Goal: Task Accomplishment & Management: Use online tool/utility

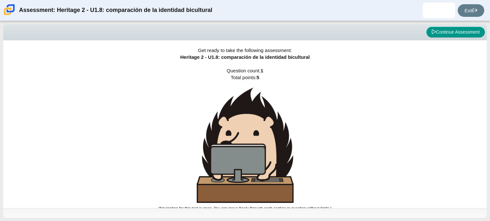
scroll to position [4, 0]
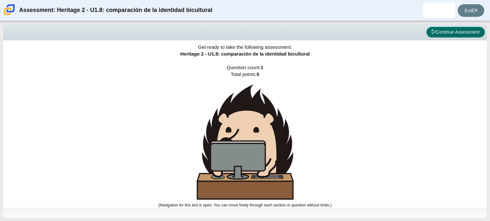
click at [450, 28] on button "Continue Assessment" at bounding box center [455, 32] width 58 height 11
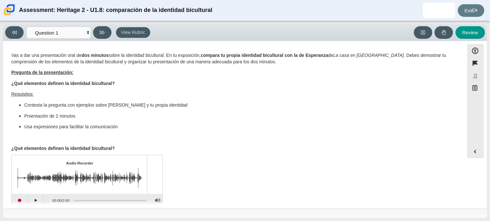
scroll to position [10, 0]
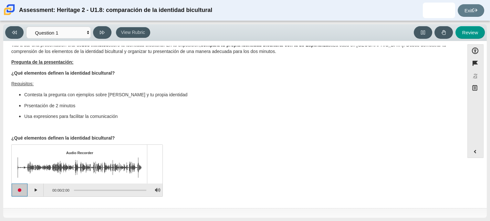
click at [22, 191] on button "Start recording" at bounding box center [20, 189] width 16 height 13
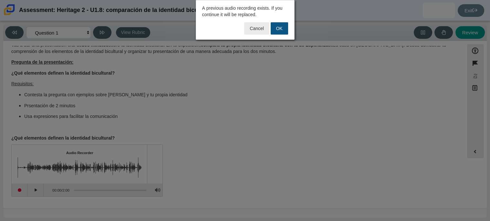
click at [278, 26] on button "OK" at bounding box center [278, 28] width 17 height 12
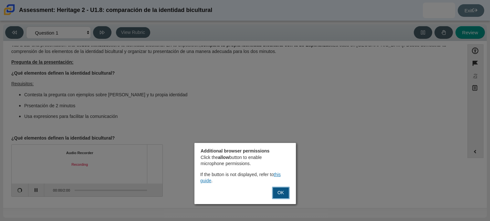
click at [279, 196] on button "OK" at bounding box center [280, 193] width 17 height 12
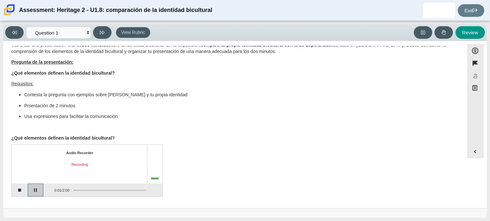
click at [37, 184] on button "Pause" at bounding box center [36, 189] width 16 height 13
click at [37, 184] on button "Continue recording" at bounding box center [36, 189] width 16 height 13
click at [37, 184] on button "Pause" at bounding box center [36, 189] width 16 height 13
click at [37, 191] on button "Continue recording" at bounding box center [36, 189] width 16 height 13
click at [40, 192] on button "Pause" at bounding box center [36, 189] width 16 height 13
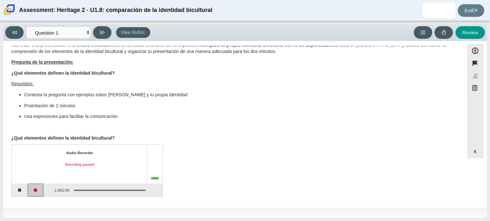
click at [39, 189] on button "Continue recording" at bounding box center [36, 189] width 16 height 13
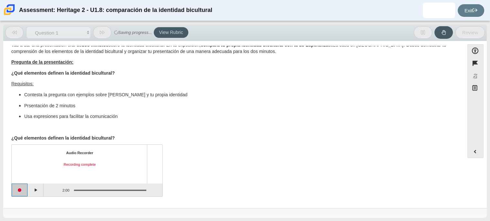
click at [16, 188] on button "Start recording" at bounding box center [20, 189] width 16 height 13
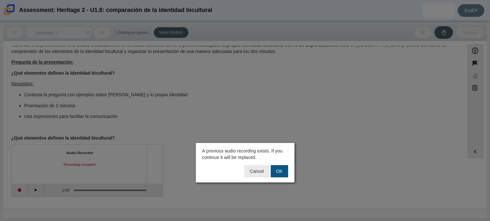
click at [283, 172] on button "OK" at bounding box center [278, 171] width 17 height 12
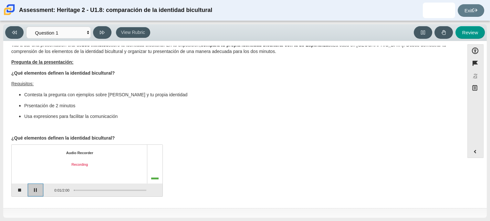
click at [37, 191] on button "Pause" at bounding box center [36, 189] width 16 height 13
click at [19, 192] on button "Start recording" at bounding box center [20, 189] width 16 height 13
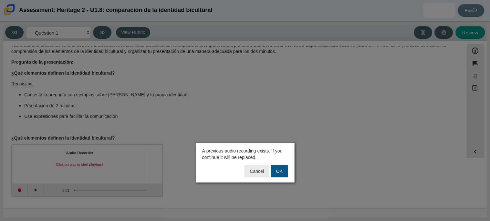
click at [273, 174] on button "OK" at bounding box center [278, 171] width 17 height 12
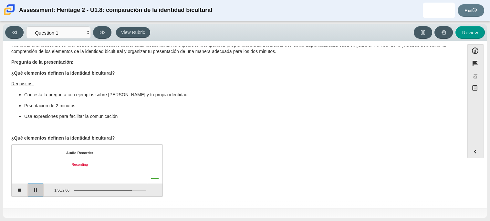
click at [34, 188] on button "Pause" at bounding box center [36, 189] width 16 height 13
click at [34, 188] on button "Continue recording" at bounding box center [36, 189] width 16 height 13
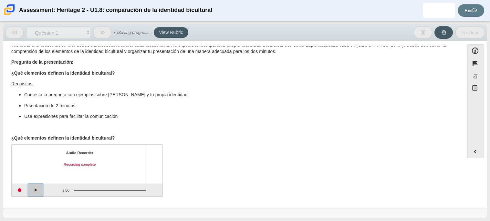
click at [35, 191] on button "Play" at bounding box center [36, 189] width 16 height 13
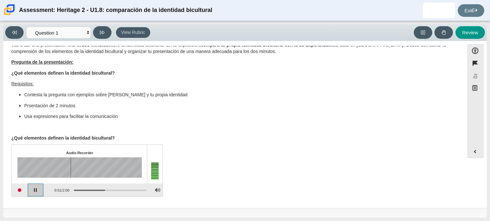
click at [38, 190] on button "Pause playback" at bounding box center [36, 189] width 16 height 13
drag, startPoint x: 106, startPoint y: 190, endPoint x: 102, endPoint y: 190, distance: 3.9
click at [102, 190] on div "Assessment items" at bounding box center [107, 190] width 77 height 12
click at [98, 188] on div "Assessment items" at bounding box center [107, 190] width 77 height 12
click at [97, 189] on div "Assessment items" at bounding box center [110, 189] width 72 height 1
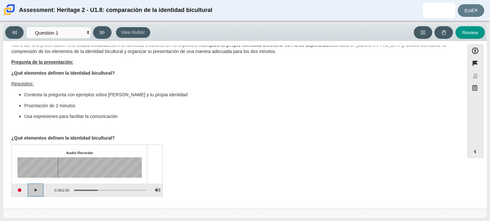
click at [33, 193] on button "Continue playback" at bounding box center [36, 189] width 16 height 13
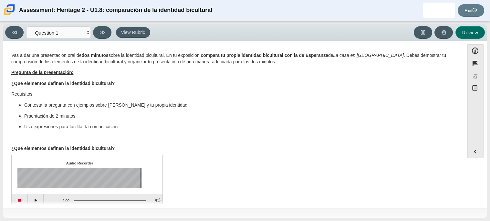
click at [476, 29] on button "Review" at bounding box center [469, 32] width 29 height 13
select select "review"
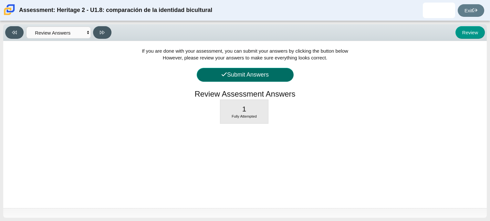
click at [227, 73] on button "Submit Answers" at bounding box center [245, 75] width 97 height 14
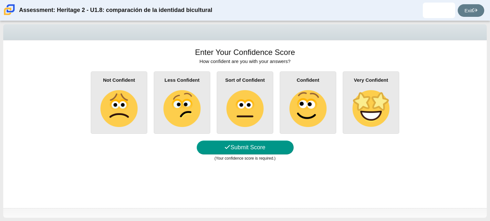
click at [254, 130] on div "Sort of Confident" at bounding box center [245, 102] width 56 height 62
click at [0, 0] on input "Sort of Confident" at bounding box center [0, 0] width 0 height 0
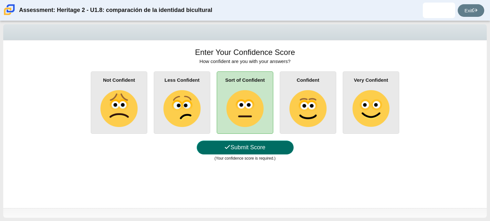
click at [265, 149] on button "Submit Score" at bounding box center [245, 147] width 97 height 14
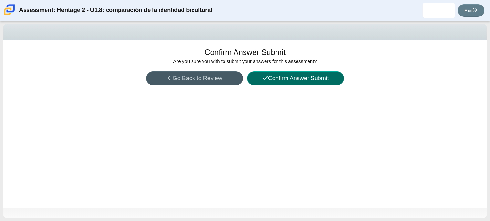
click at [298, 78] on button "Confirm Answer Submit" at bounding box center [295, 78] width 97 height 14
